Goal: Book appointment/travel/reservation

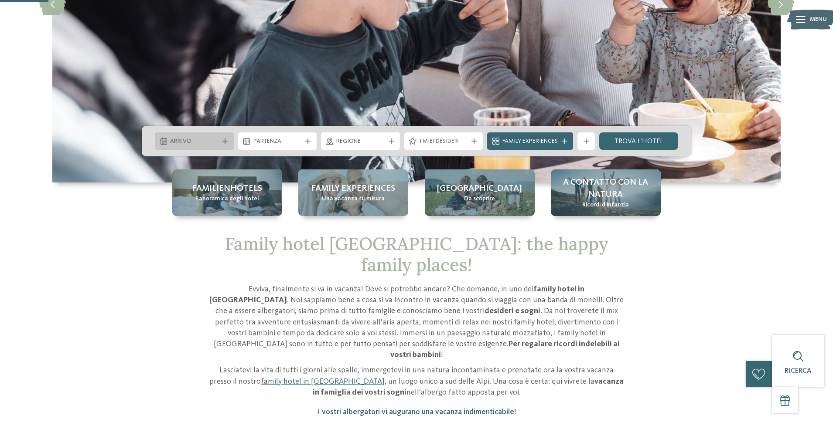
click at [220, 143] on div "Arrivo" at bounding box center [194, 141] width 53 height 10
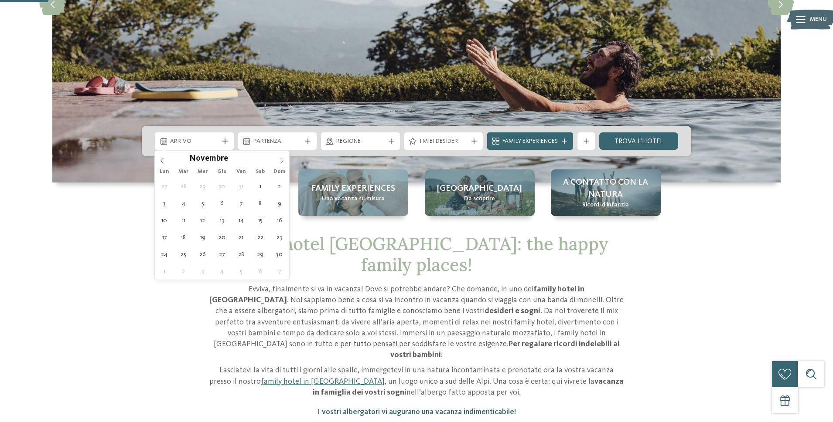
click at [279, 162] on icon at bounding box center [282, 161] width 6 height 6
type div "[DATE]"
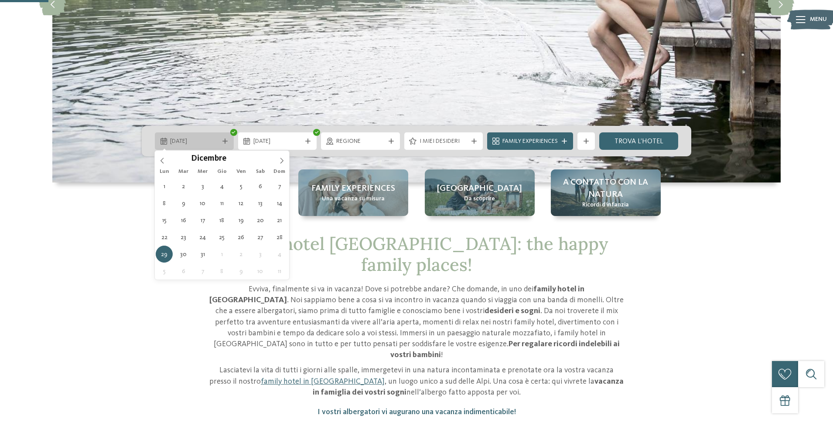
click at [225, 142] on icon at bounding box center [224, 141] width 5 height 5
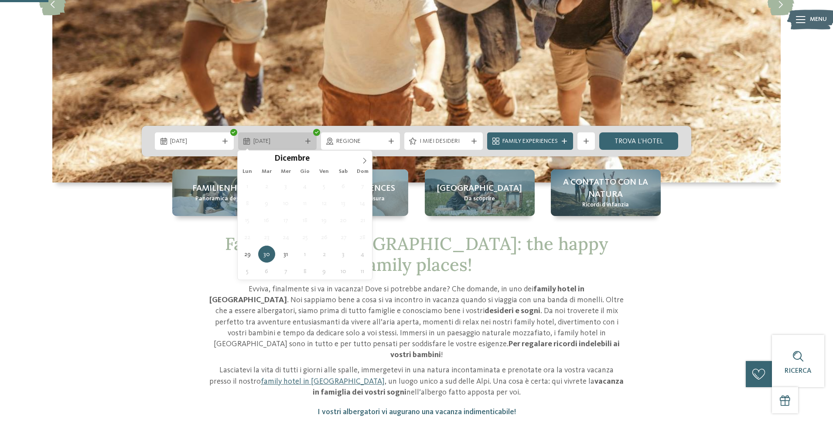
click at [305, 142] on icon at bounding box center [307, 141] width 5 height 5
type input "****"
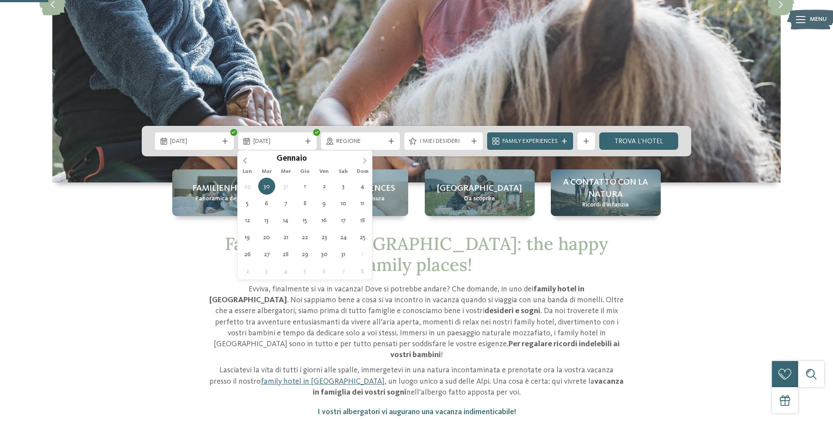
click at [363, 162] on icon at bounding box center [364, 161] width 6 height 6
type div "[DATE]"
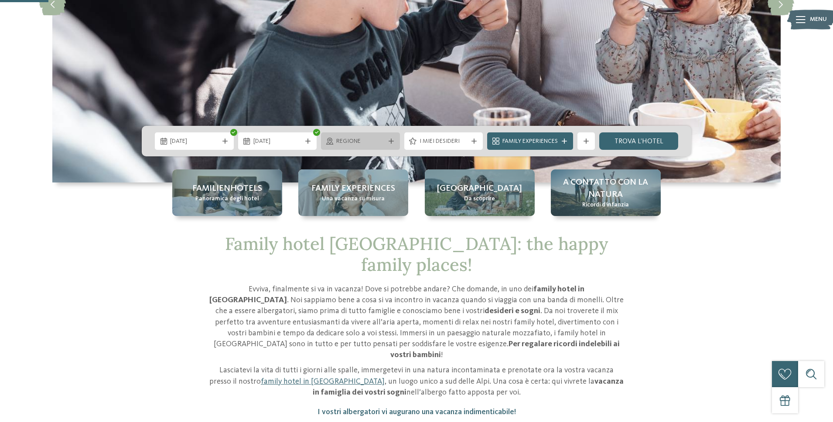
click at [383, 142] on span "Regione" at bounding box center [360, 141] width 48 height 9
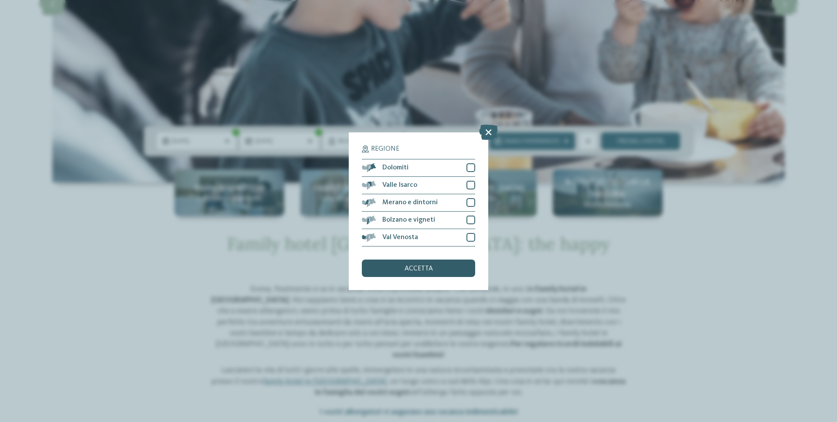
click at [417, 273] on div "accetta" at bounding box center [418, 268] width 113 height 17
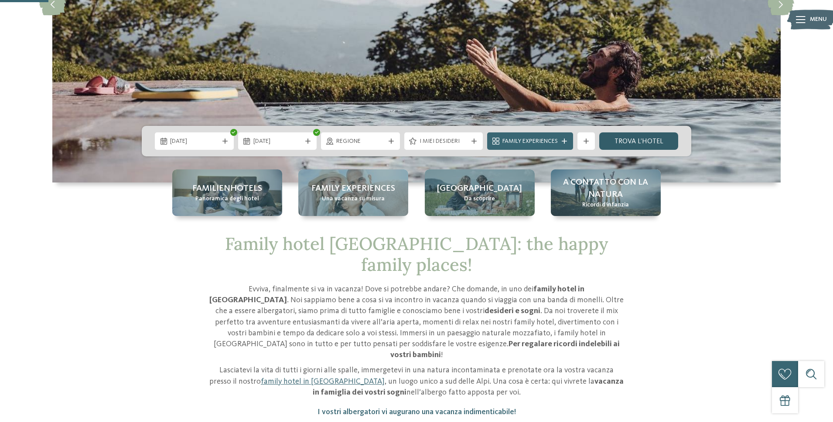
click at [631, 145] on link "trova l’hotel" at bounding box center [638, 141] width 79 height 17
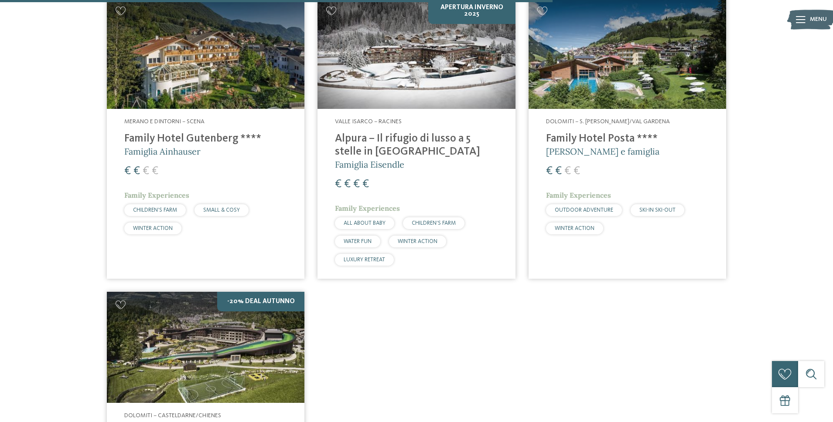
scroll to position [1419, 0]
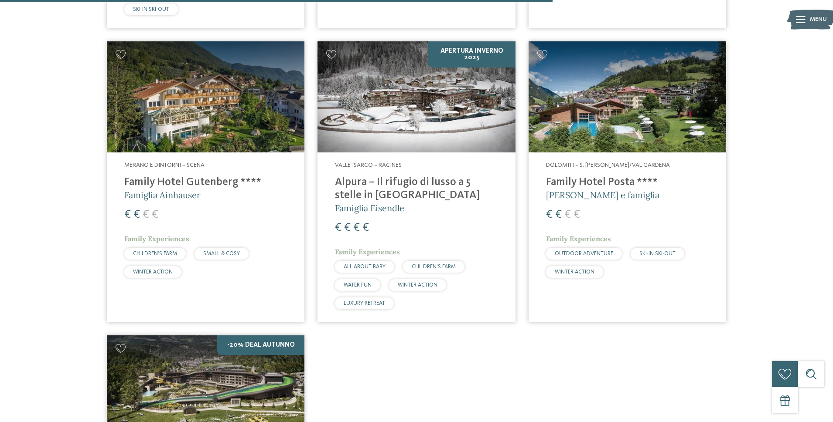
click at [225, 112] on img at bounding box center [205, 96] width 197 height 111
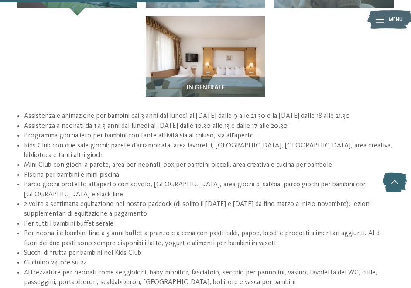
scroll to position [1371, 0]
